Goal: Find specific page/section: Find specific page/section

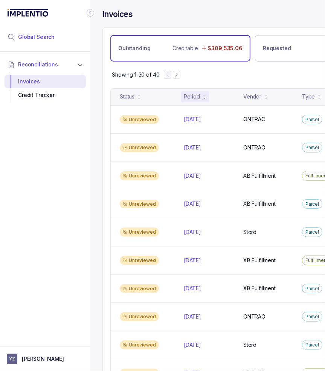
click at [35, 38] on span "Global Search" at bounding box center [36, 37] width 37 height 8
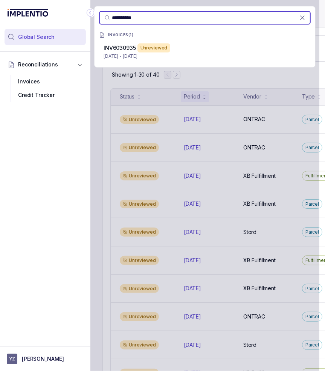
type input "**********"
click at [176, 58] on p "[DATE] - [DATE]" at bounding box center [205, 56] width 203 height 8
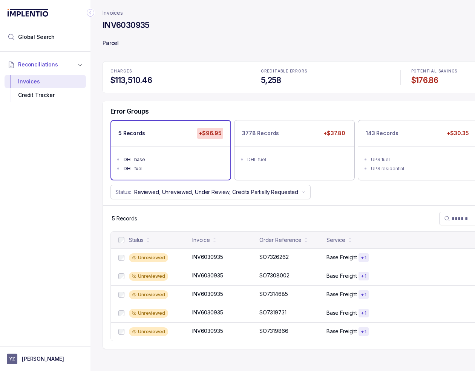
click at [239, 95] on div "CHARGES $113,510.46 CREDITABLE ERRORS 5,258 POTENTIAL SAVINGS $176.86 Error Gro…" at bounding box center [326, 205] width 446 height 288
drag, startPoint x: 154, startPoint y: 24, endPoint x: 97, endPoint y: 29, distance: 57.1
click at [97, 29] on div "Invoices INV6030935 Request Credits Parcel CHARGES $113,510.46 CREDITABLE ERROR…" at bounding box center [323, 185] width 464 height 371
click at [325, 97] on div "CHARGES $113,510.46 CREDITABLE ERRORS 5,258 POTENTIAL SAVINGS $176.86 Error Gro…" at bounding box center [326, 205] width 446 height 288
click at [325, 198] on div "Status: Reviewed, Unreviewed, Under Review, Credits Partially Requested" at bounding box center [325, 192] width 445 height 14
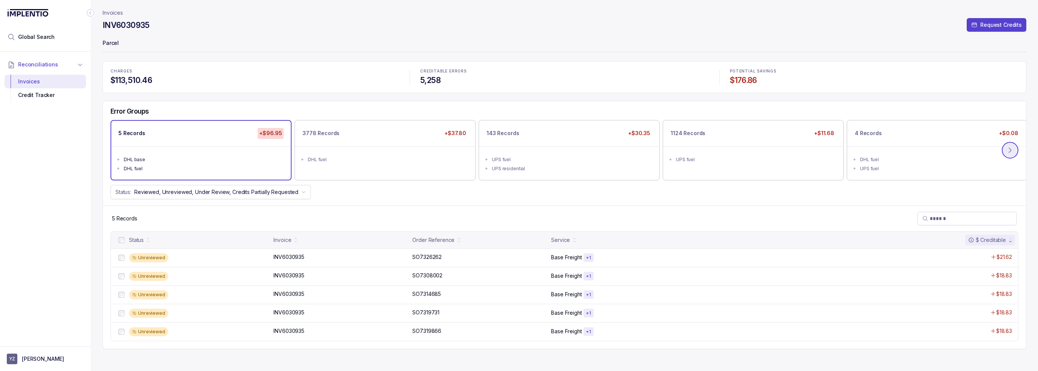
click at [325, 149] on icon at bounding box center [1010, 150] width 8 height 8
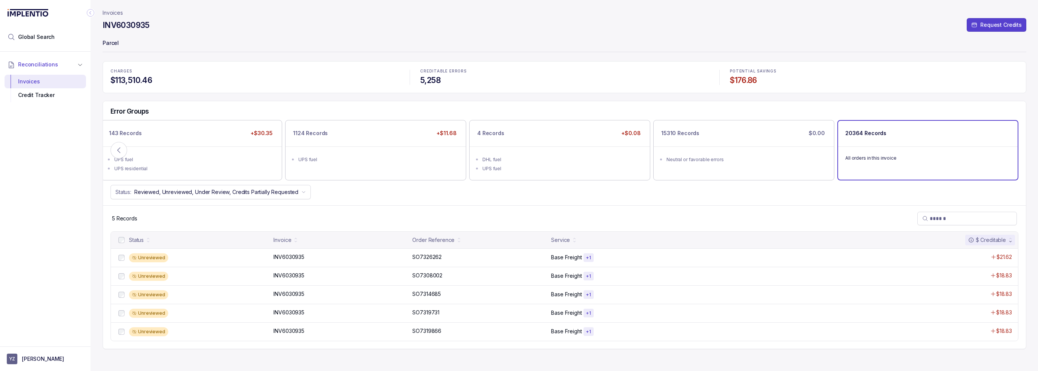
click at [325, 149] on div "All orders in this invoice" at bounding box center [928, 157] width 180 height 23
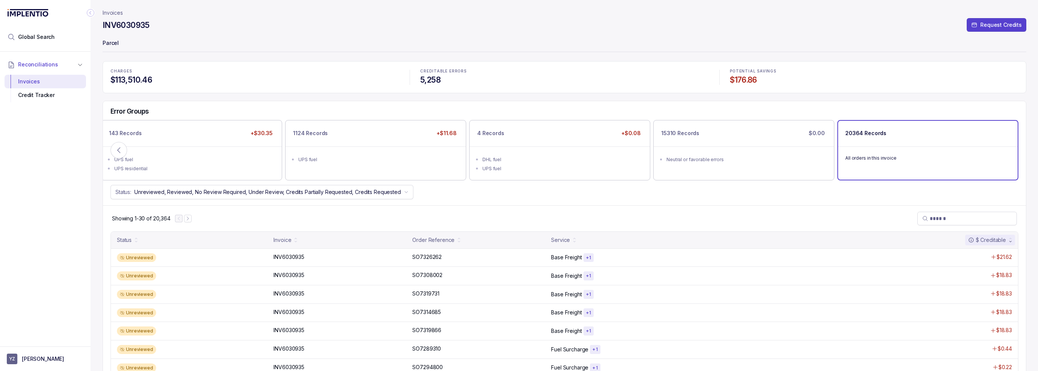
click at [325, 197] on div "Status: Unreviewed, Reviewed, No Review Required, Under Review, Credits Partial…" at bounding box center [564, 192] width 923 height 14
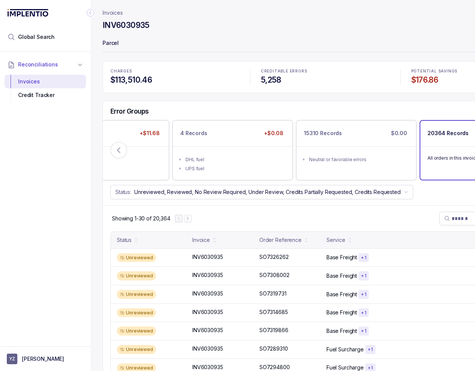
click at [121, 152] on icon at bounding box center [119, 150] width 8 height 8
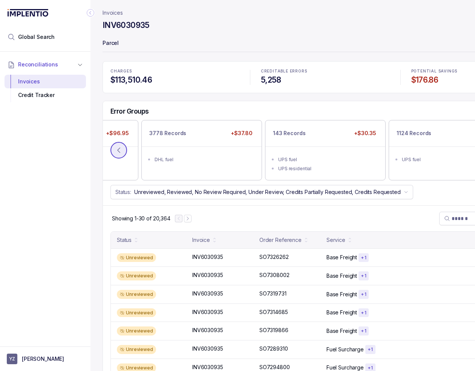
click at [115, 149] on icon at bounding box center [119, 150] width 8 height 8
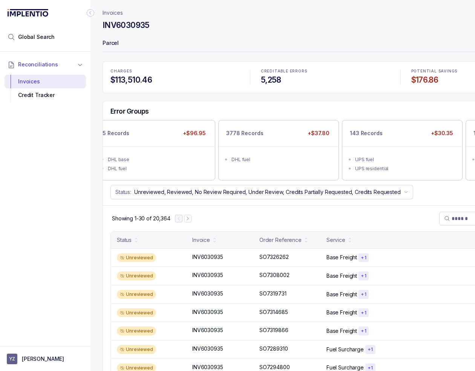
click at [111, 147] on ul "DHL base DHL fuel" at bounding box center [155, 163] width 120 height 34
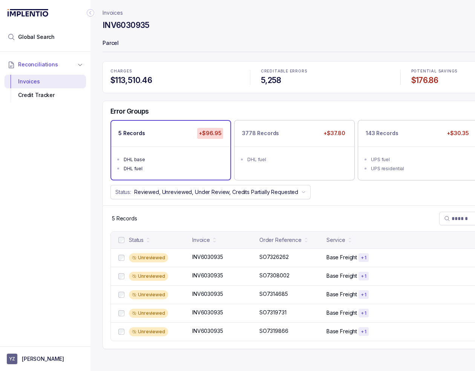
click at [92, 14] on icon "Collapse Icon" at bounding box center [91, 13] width 8 height 8
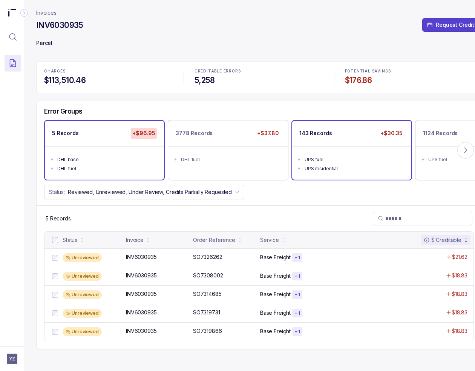
click at [325, 121] on div "143 Records +$30.35" at bounding box center [351, 133] width 119 height 25
